Goal: Task Accomplishment & Management: Use online tool/utility

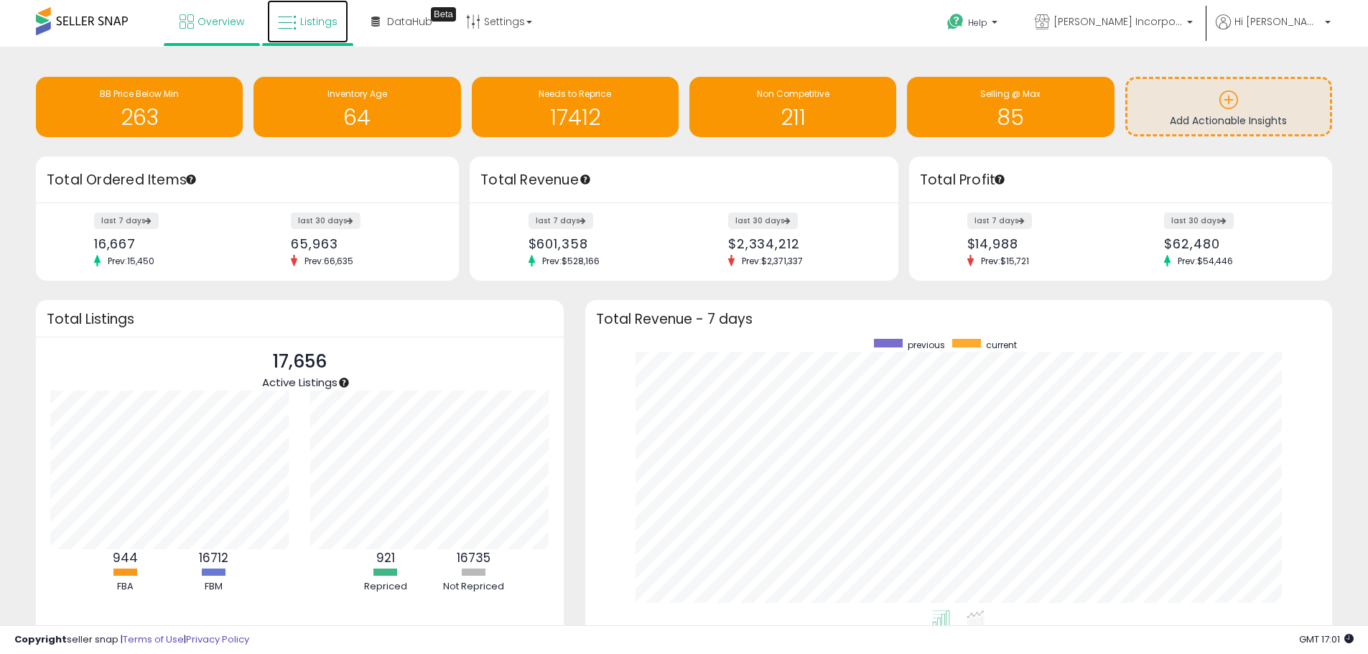
click at [316, 14] on span "Listings" at bounding box center [318, 21] width 37 height 14
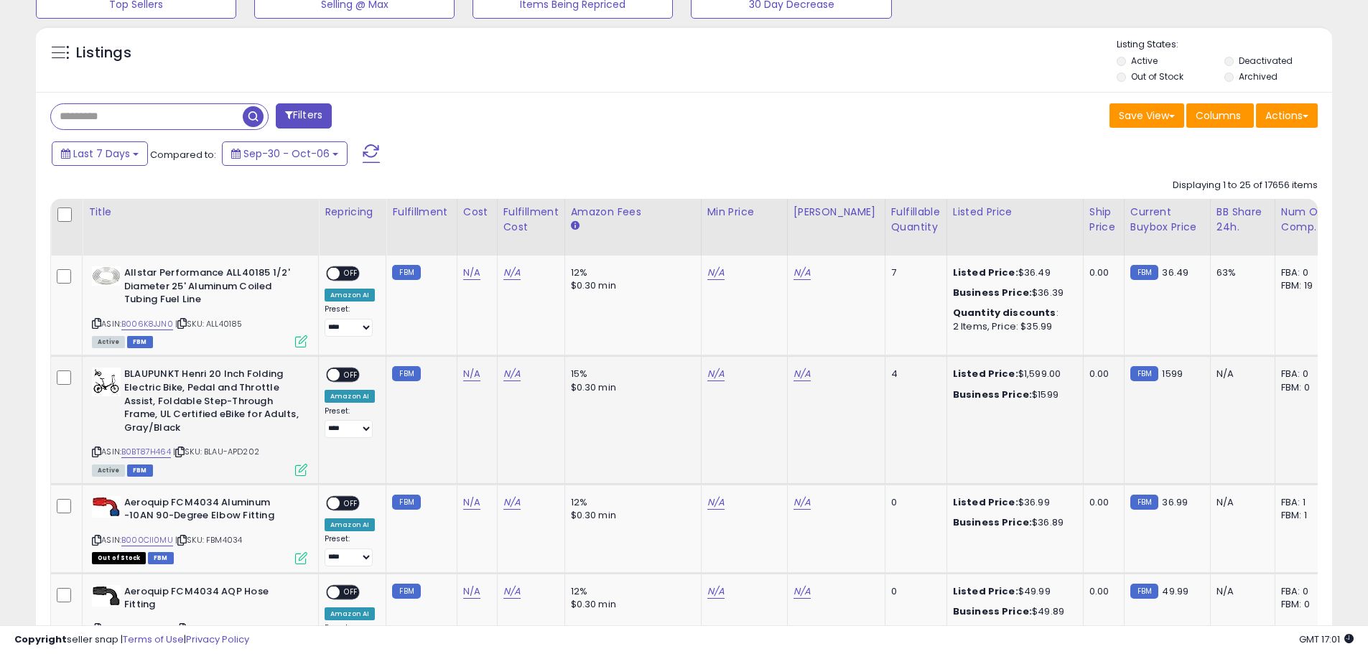
scroll to position [503, 0]
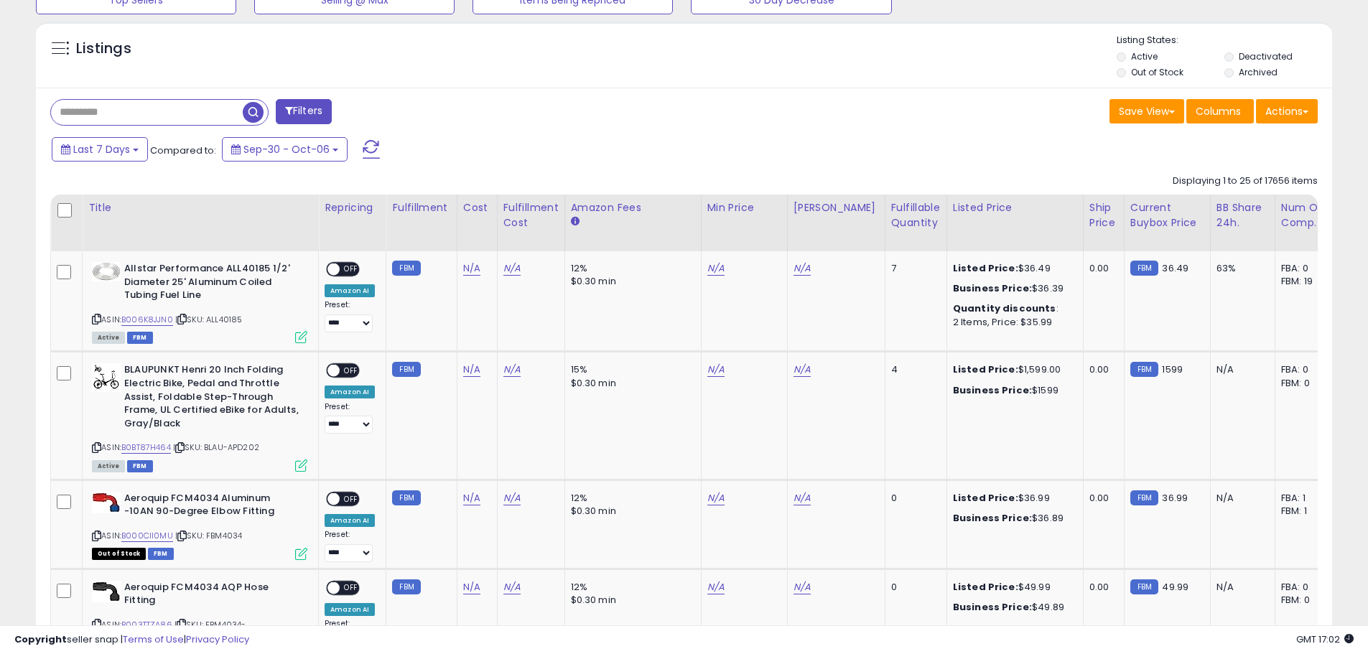
click at [151, 112] on input "text" at bounding box center [147, 112] width 192 height 25
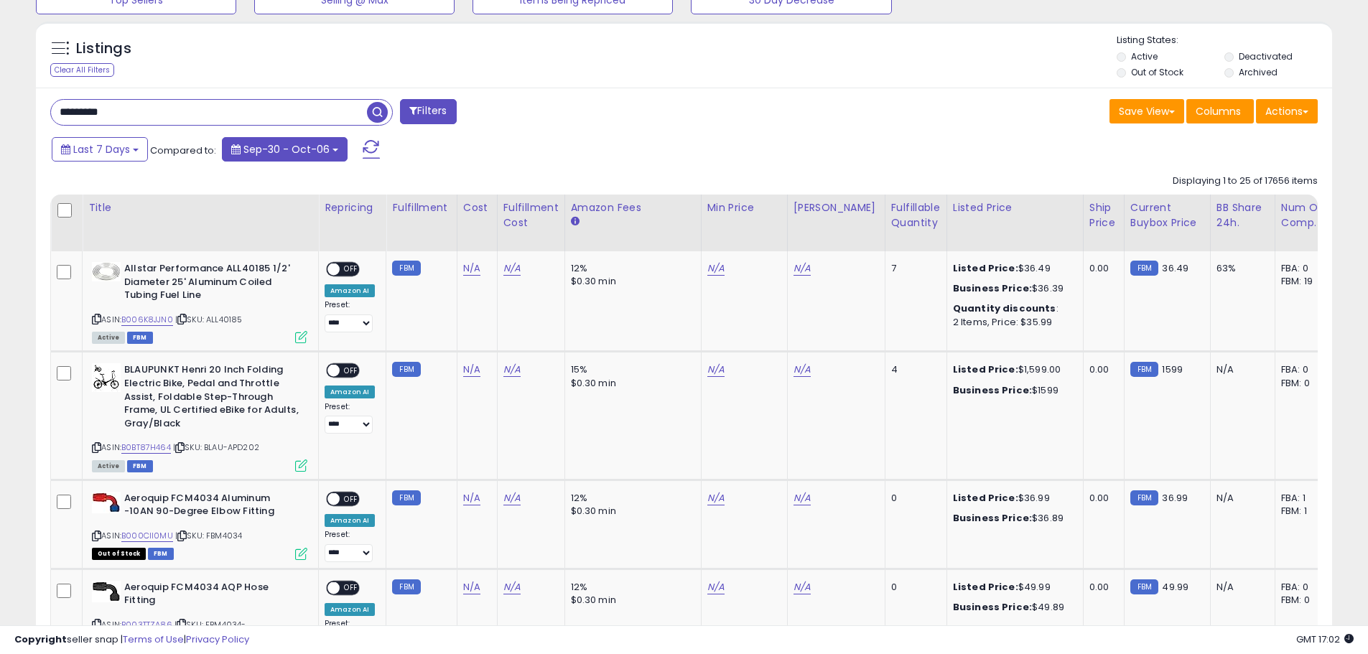
type input "*********"
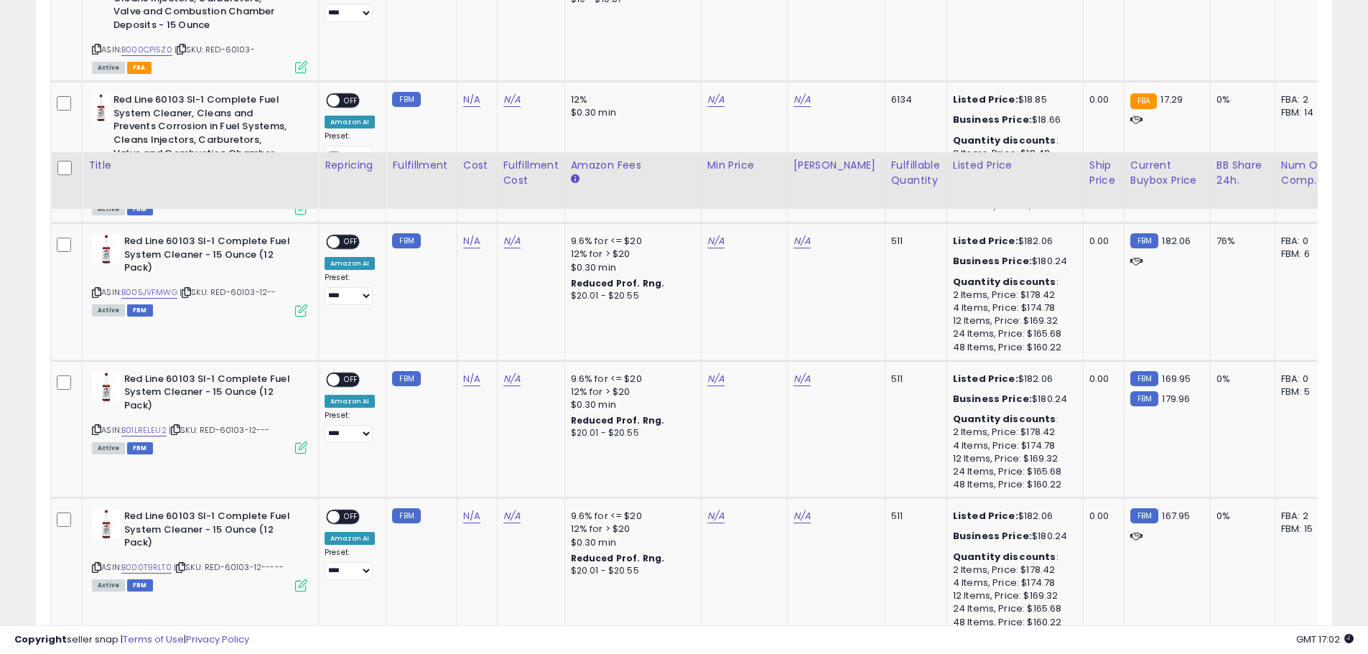
scroll to position [1385, 0]
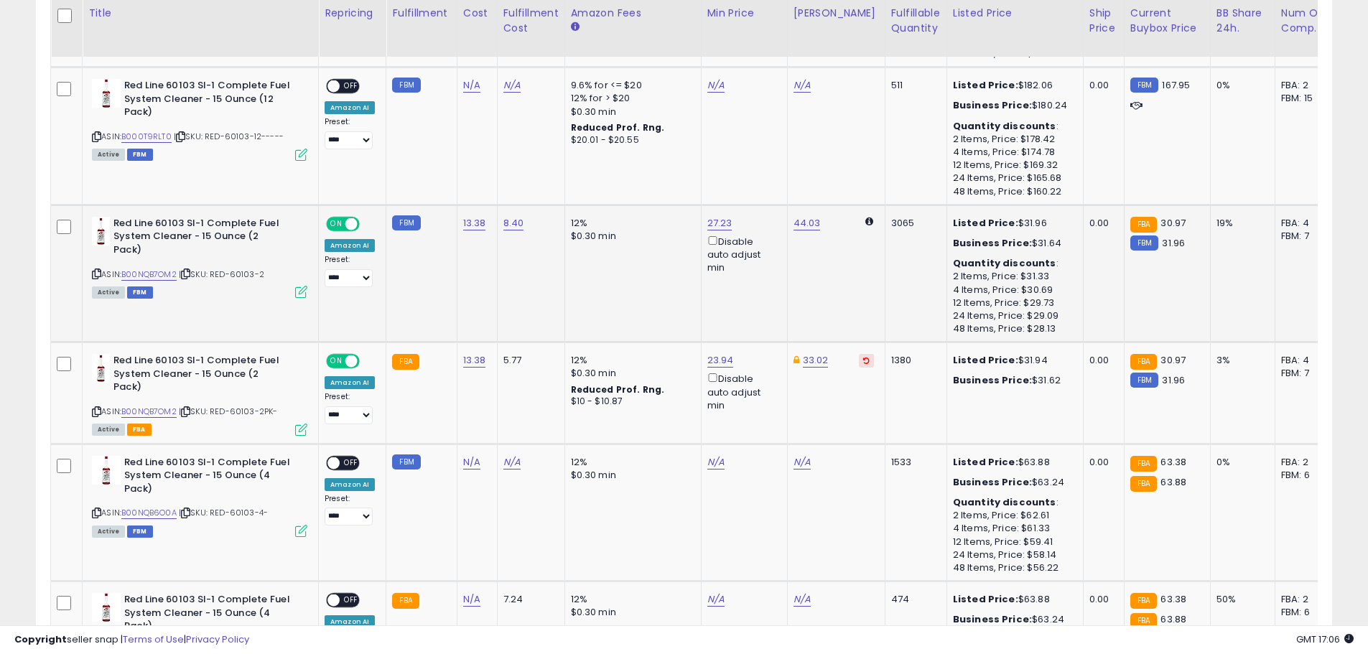
click at [564, 327] on td "12% $0.30 min" at bounding box center [632, 274] width 136 height 138
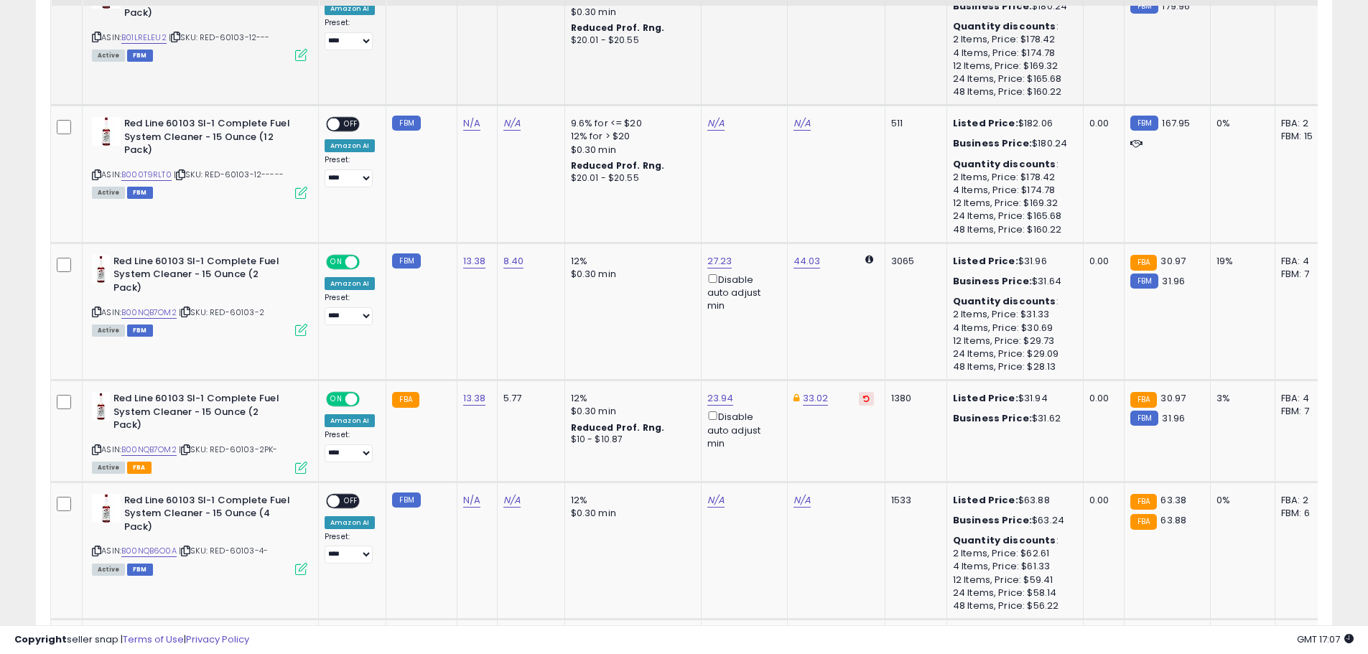
scroll to position [1241, 0]
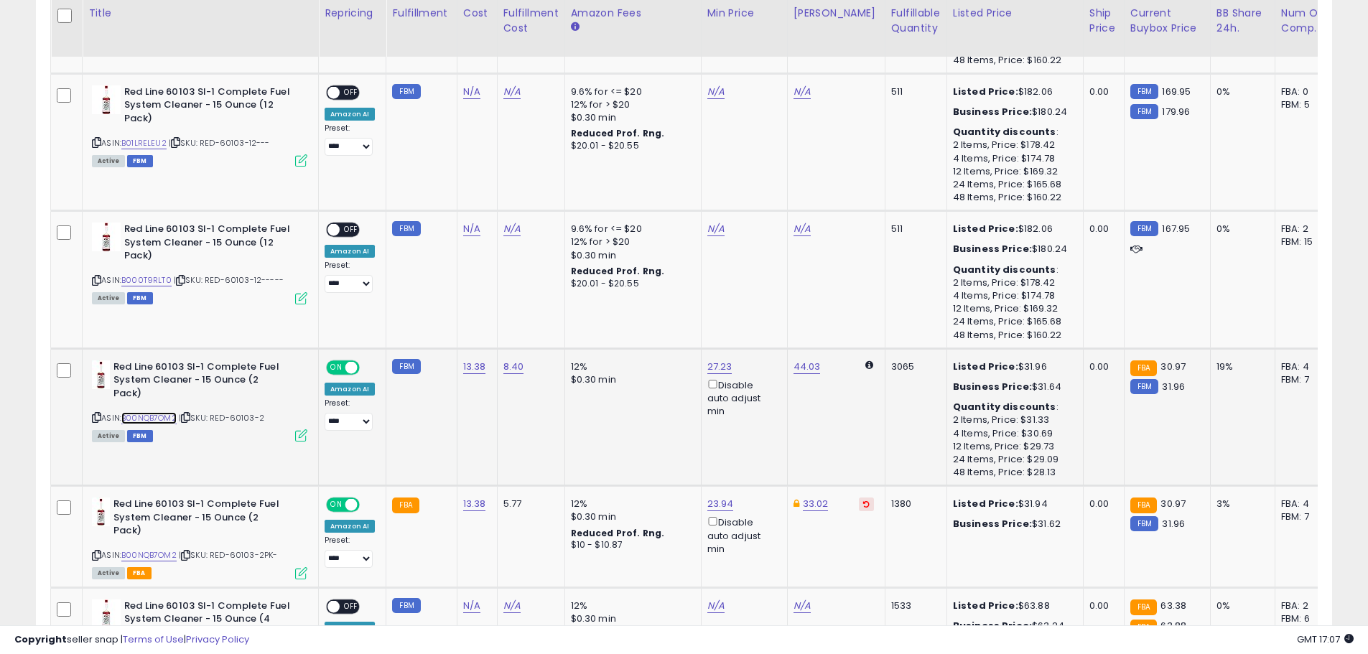
click at [149, 419] on link "B00NQB7OM2" at bounding box center [148, 418] width 55 height 12
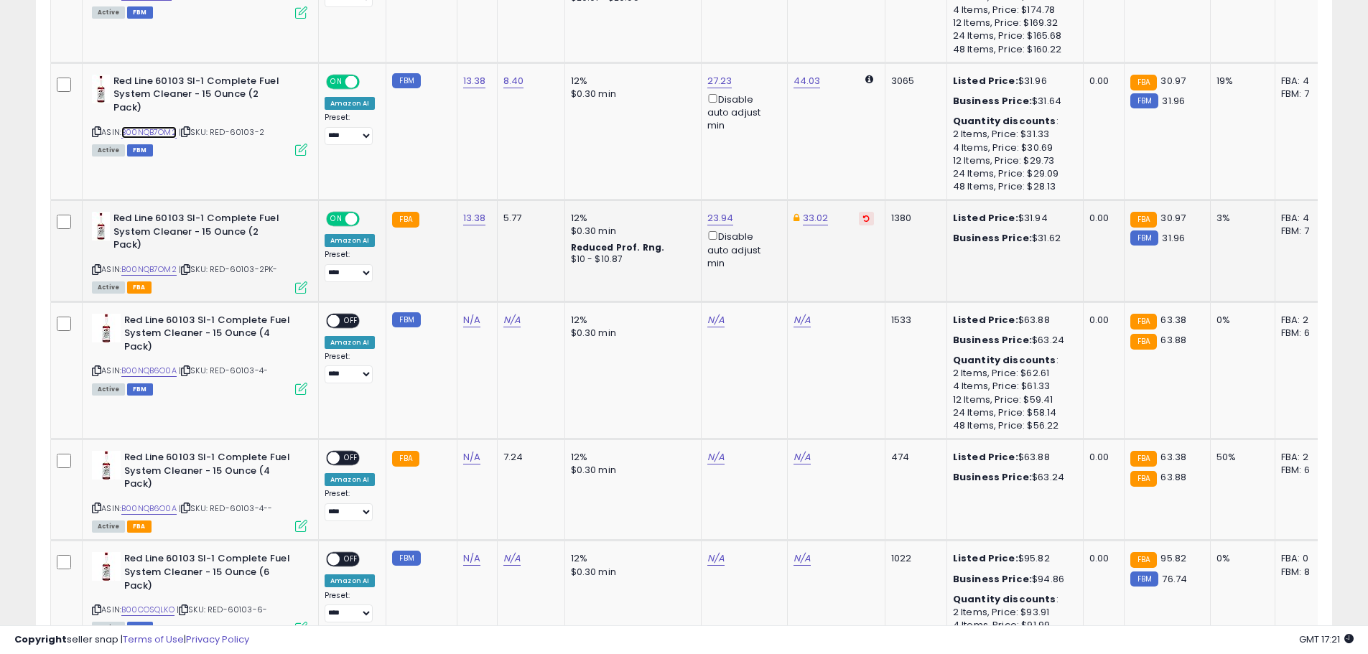
scroll to position [1528, 0]
